Goal: Task Accomplishment & Management: Use online tool/utility

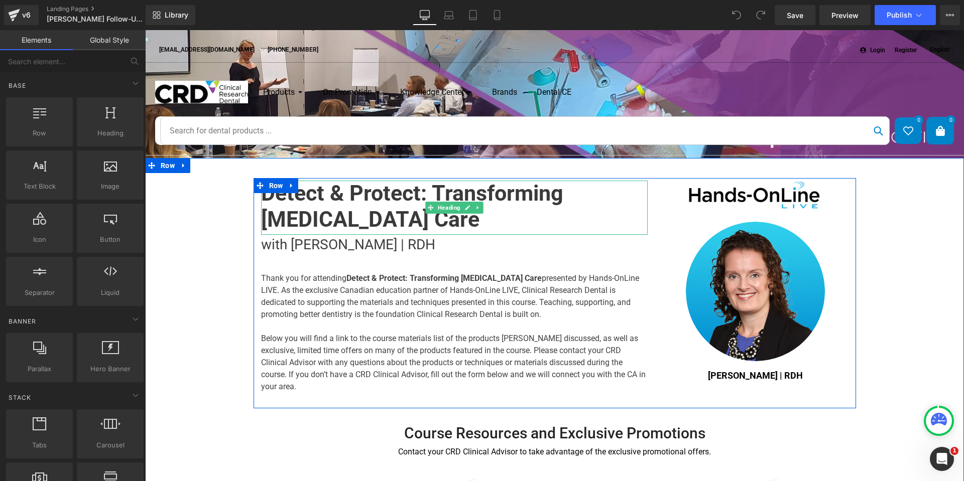
drag, startPoint x: 406, startPoint y: 219, endPoint x: 420, endPoint y: 226, distance: 15.7
click at [406, 219] on h1 "Detect & Protect: Transforming [MEDICAL_DATA] Care" at bounding box center [454, 207] width 386 height 52
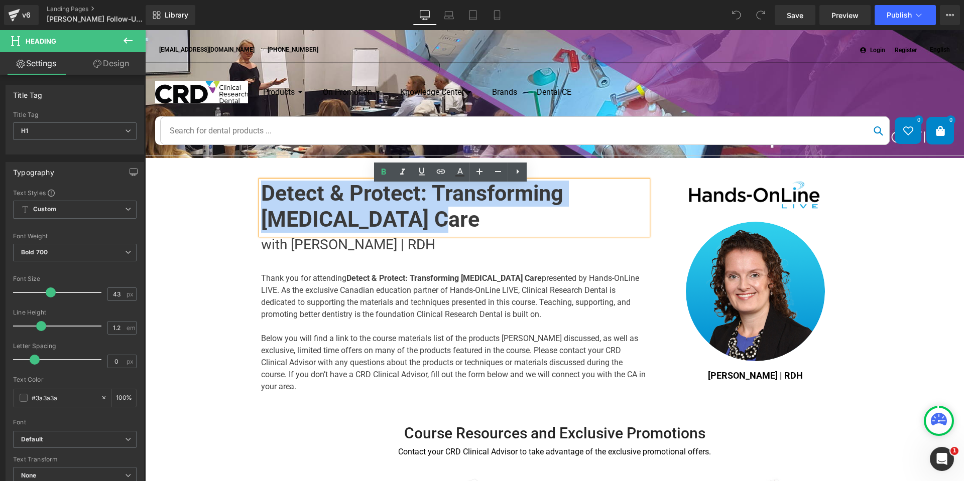
drag, startPoint x: 416, startPoint y: 226, endPoint x: 229, endPoint y: 201, distance: 188.4
paste div
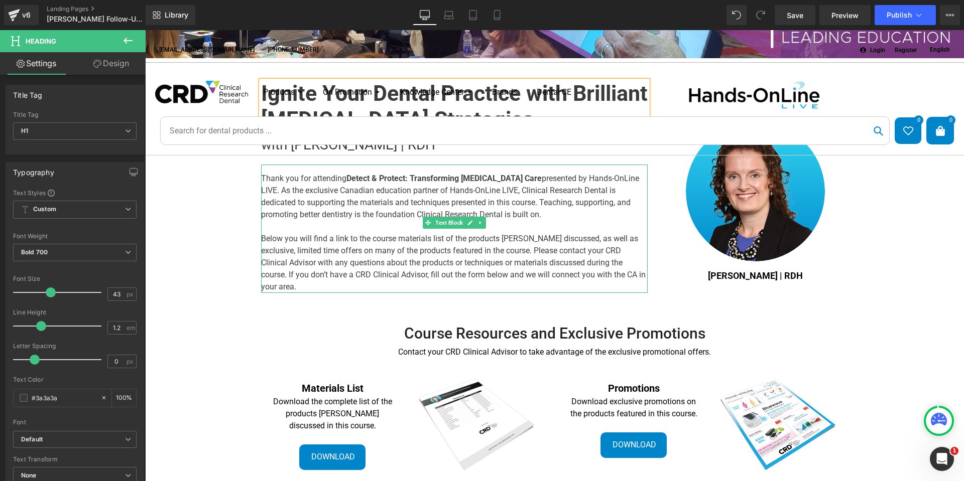
scroll to position [100, 0]
click at [346, 183] on b "Detect & Protect: Transforming [MEDICAL_DATA] Care" at bounding box center [443, 178] width 195 height 10
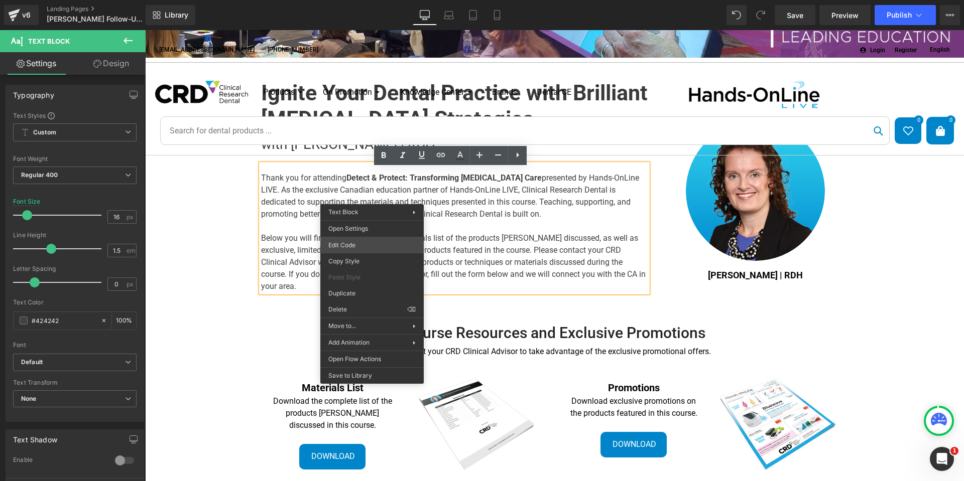
click at [381, 0] on div "You are previewing how the will restyle your page. You can not edit Elements in…" at bounding box center [482, 0] width 964 height 0
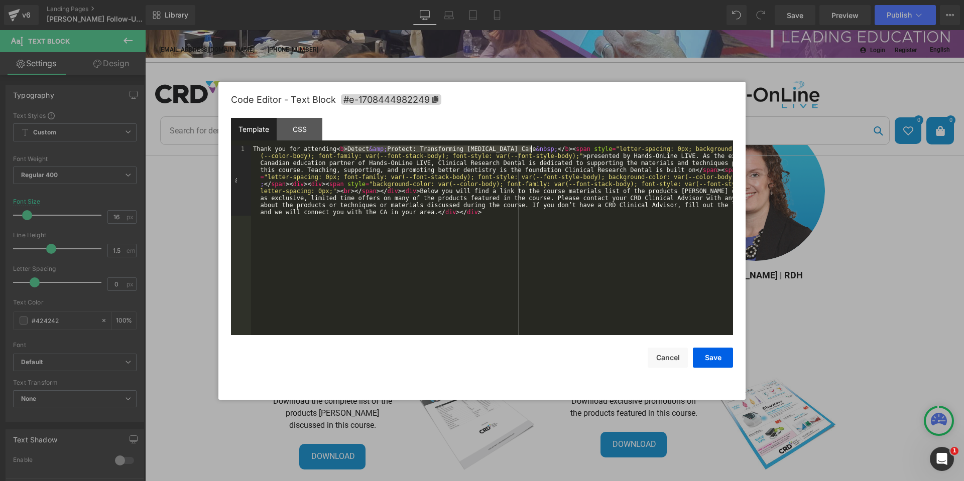
drag, startPoint x: 341, startPoint y: 148, endPoint x: 531, endPoint y: 150, distance: 189.7
click at [531, 150] on div "Thank you for attending < b > Detect &amp; Protect: Transforming [MEDICAL_DATA]…" at bounding box center [492, 311] width 482 height 330
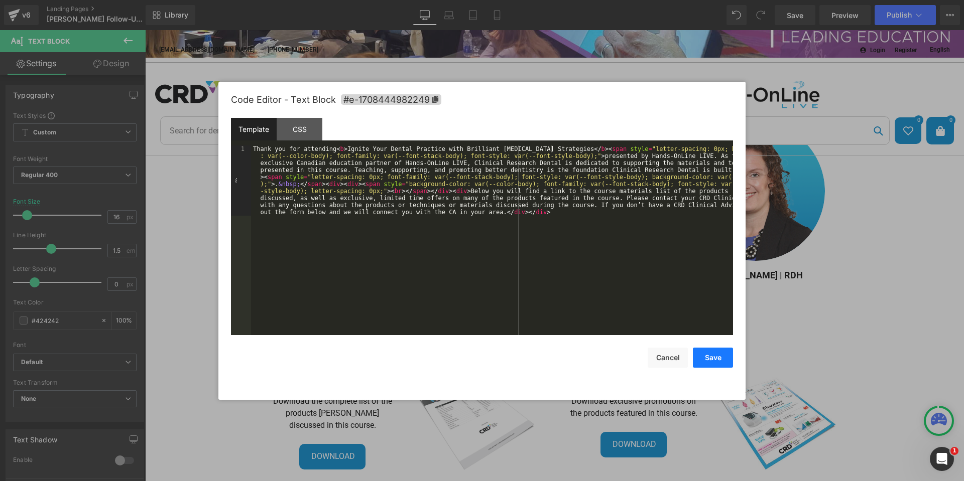
click at [723, 362] on button "Save" at bounding box center [713, 358] width 40 height 20
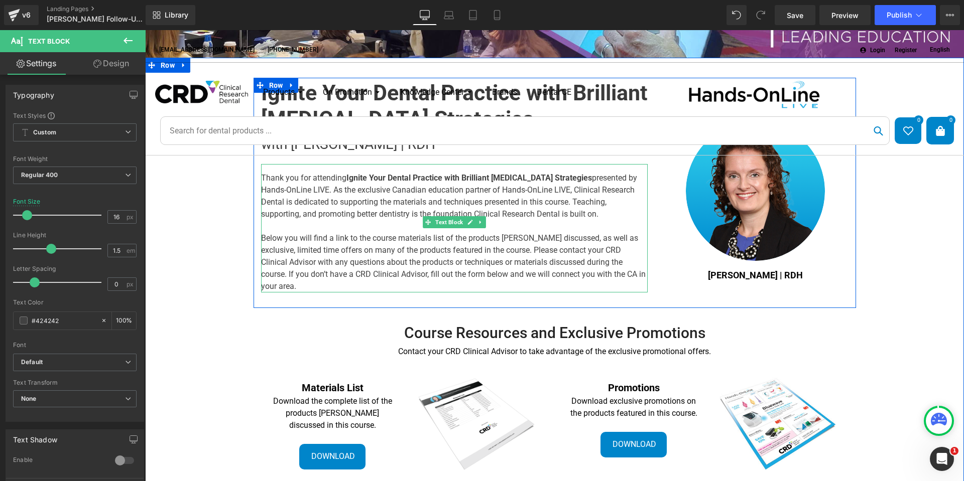
click at [565, 185] on span "presented by Hands-OnLine LIVE. As the exclusive Canadian education partner of …" at bounding box center [449, 196] width 376 height 46
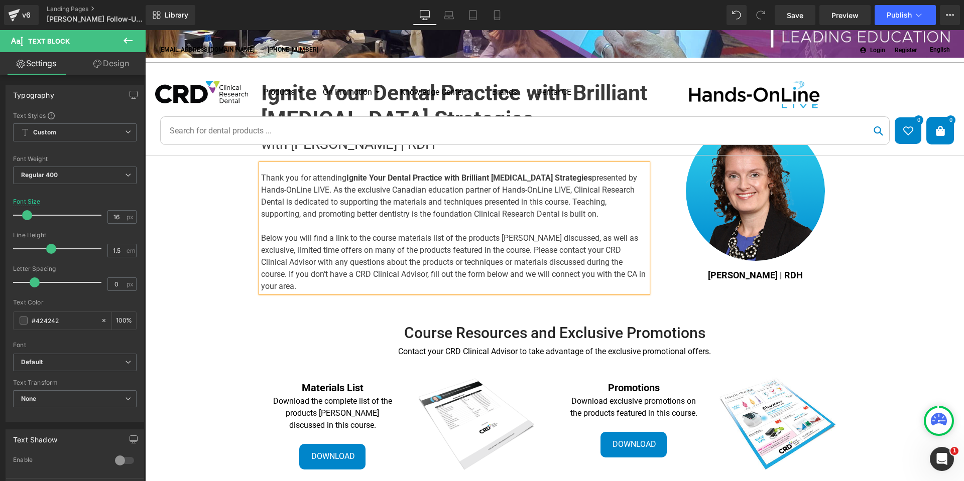
click at [342, 195] on span "presented by Hands-OnLine LIVE. As the exclusive Canadian education partner of …" at bounding box center [449, 196] width 376 height 46
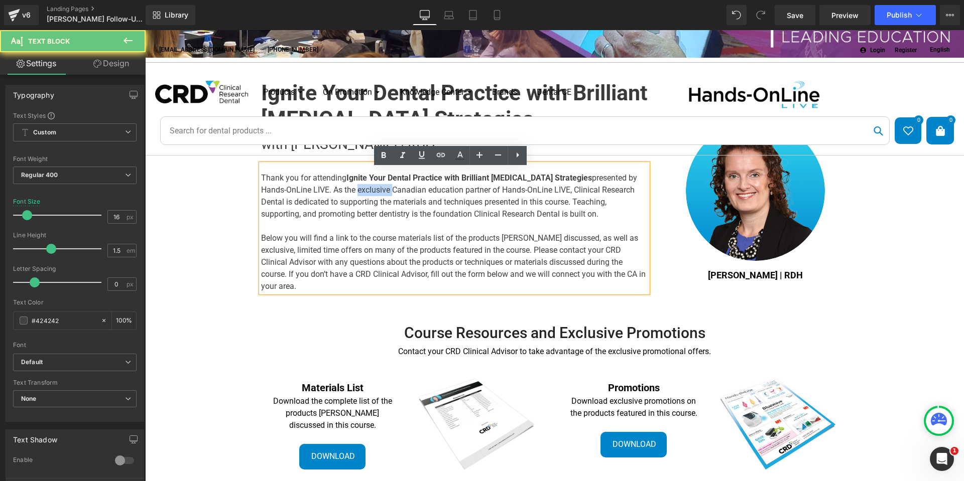
click at [342, 195] on span "presented by Hands-OnLine LIVE. As the exclusive Canadian education partner of …" at bounding box center [449, 196] width 376 height 46
click at [331, 205] on span "presented by Hands-OnLine LIVE. As the exclusive Canadian education partner of …" at bounding box center [449, 196] width 376 height 46
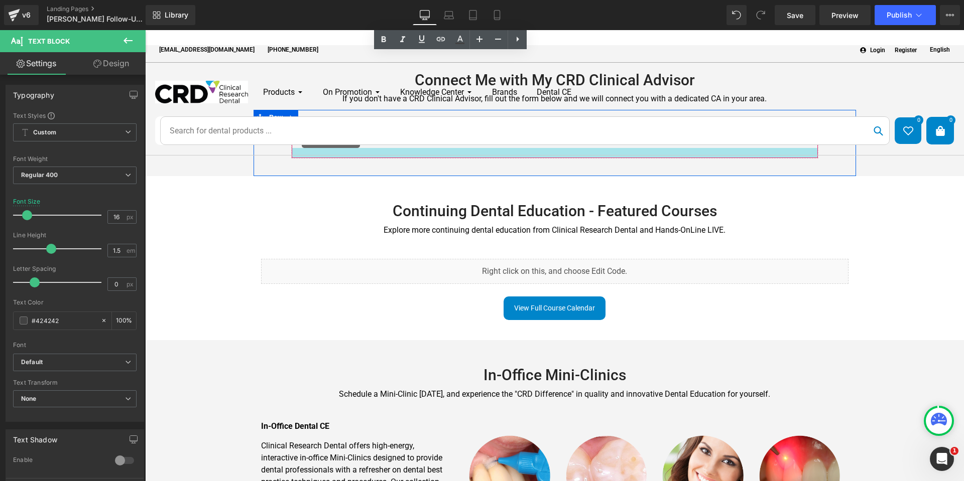
scroll to position [602, 0]
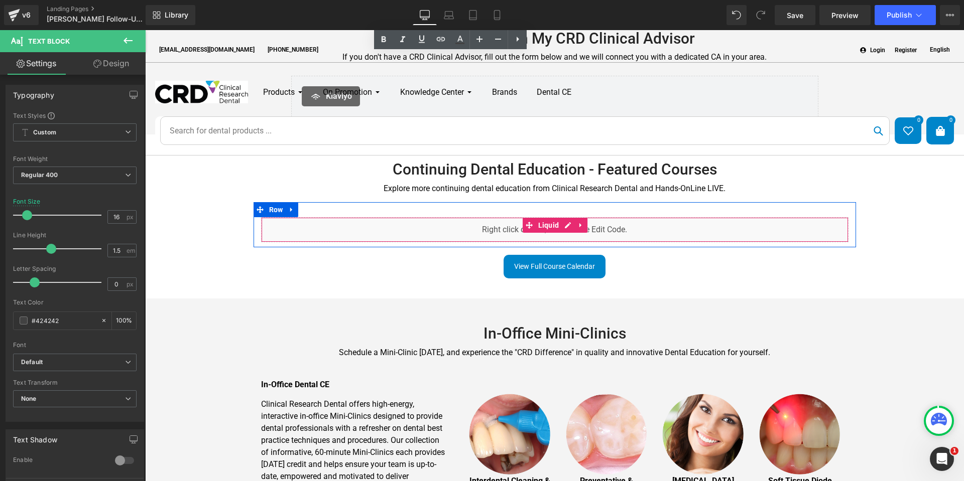
click at [567, 224] on div "Liquid" at bounding box center [554, 229] width 587 height 25
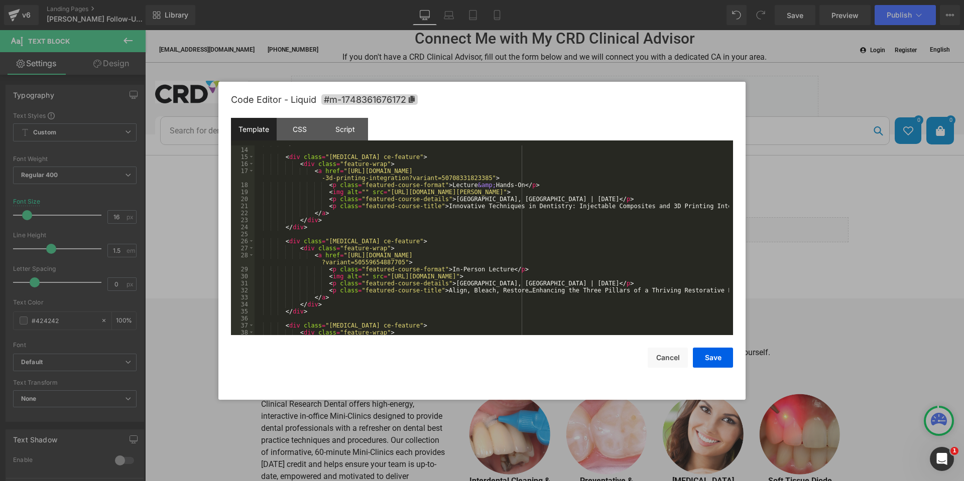
scroll to position [183, 0]
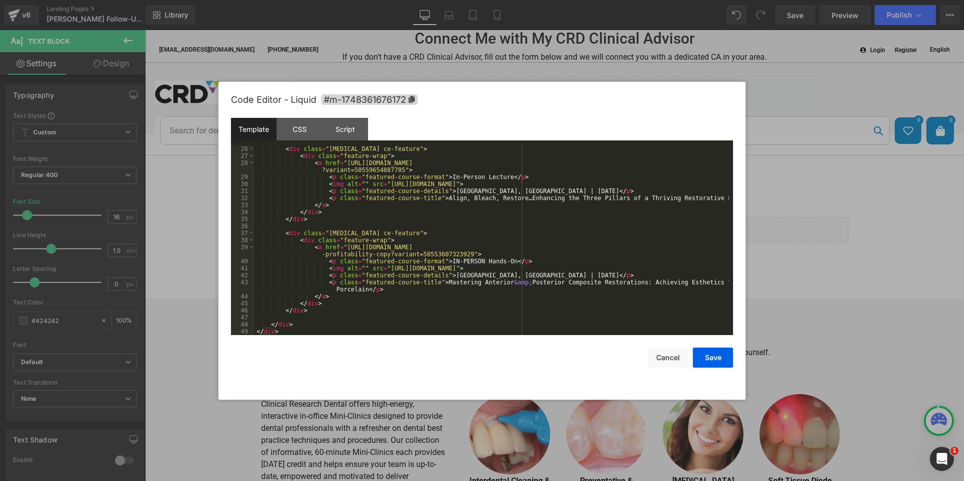
click at [492, 310] on div "< div class = "[MEDICAL_DATA] ce-feature" > < div class = "feature-wrap" > < a …" at bounding box center [491, 248] width 474 height 204
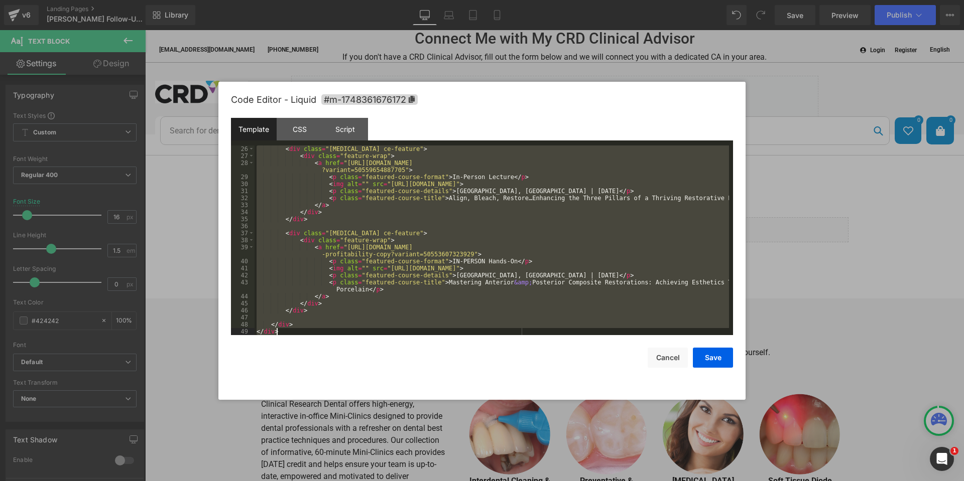
click at [465, 304] on div "< div class = "[MEDICAL_DATA] ce-feature" > < div class = "feature-wrap" > < a …" at bounding box center [491, 241] width 474 height 190
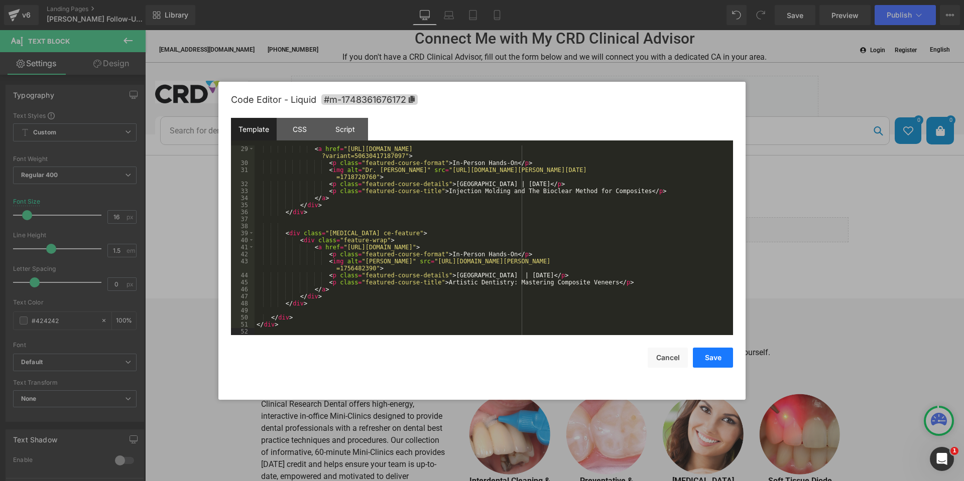
click at [711, 360] on button "Save" at bounding box center [713, 358] width 40 height 20
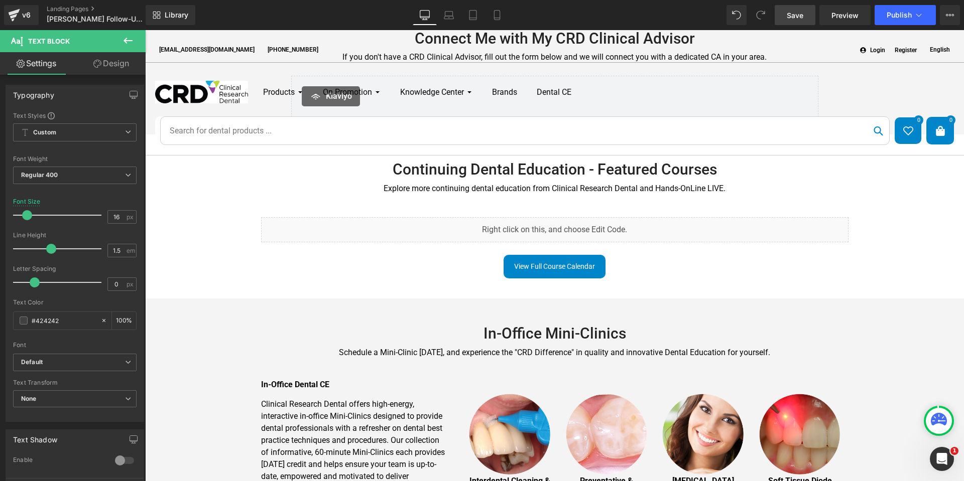
click at [790, 17] on span "Save" at bounding box center [794, 15] width 17 height 11
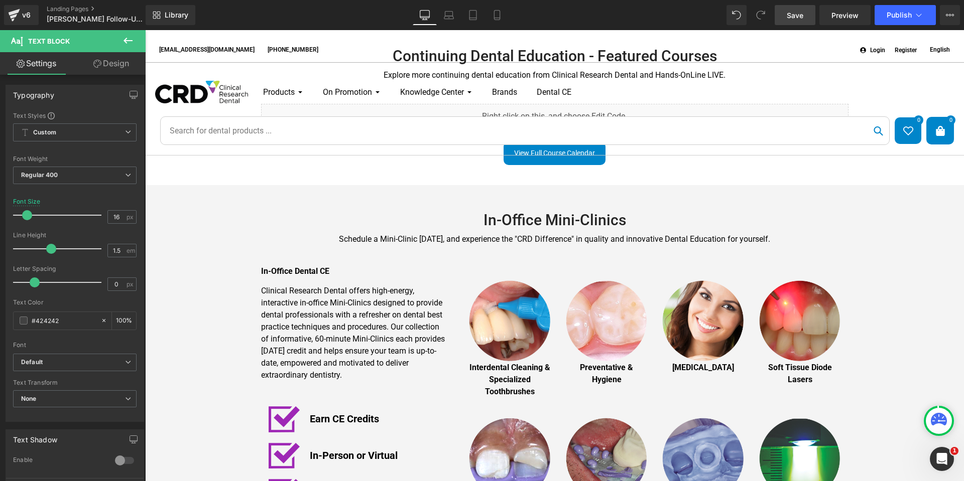
scroll to position [452, 0]
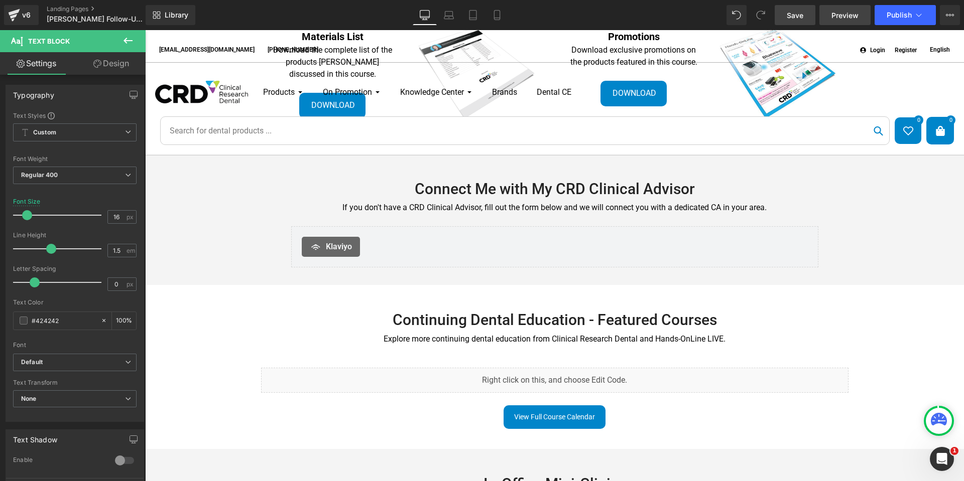
click at [853, 15] on span "Preview" at bounding box center [844, 15] width 27 height 11
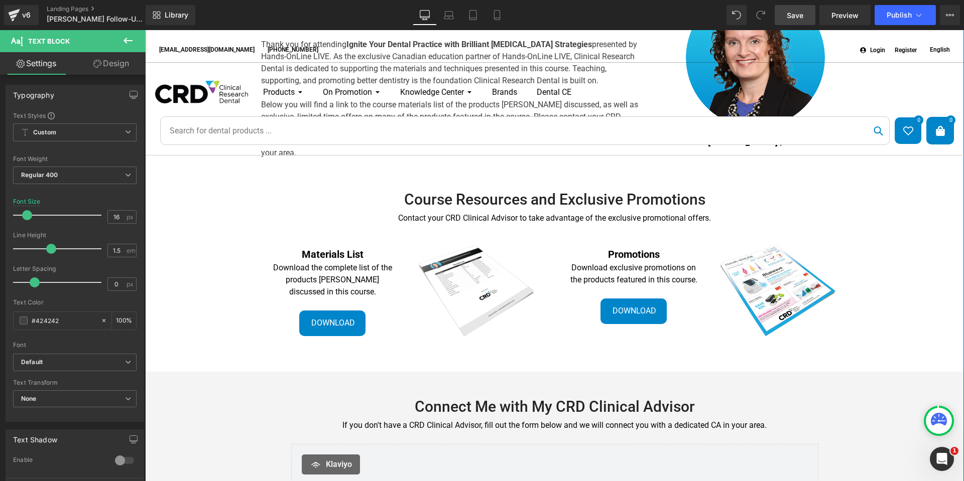
scroll to position [0, 0]
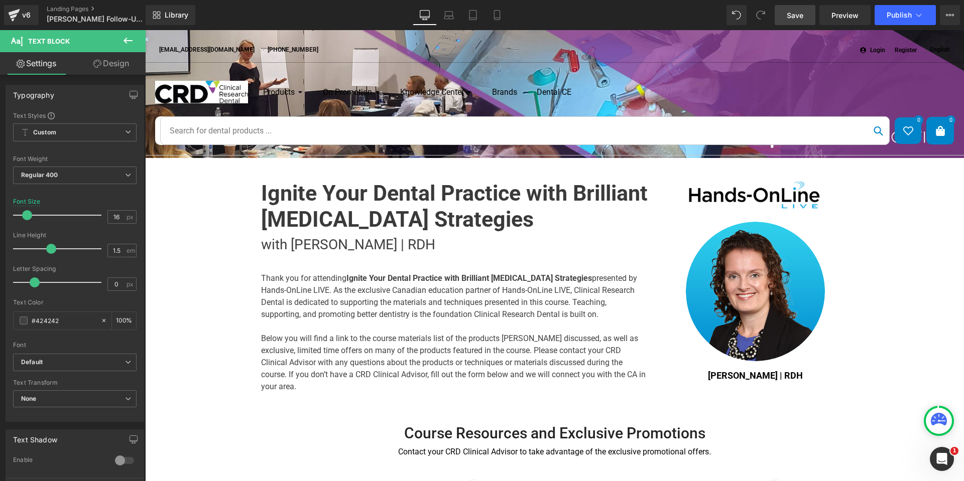
click at [795, 20] on span "Save" at bounding box center [794, 15] width 17 height 11
